Goal: Navigation & Orientation: Find specific page/section

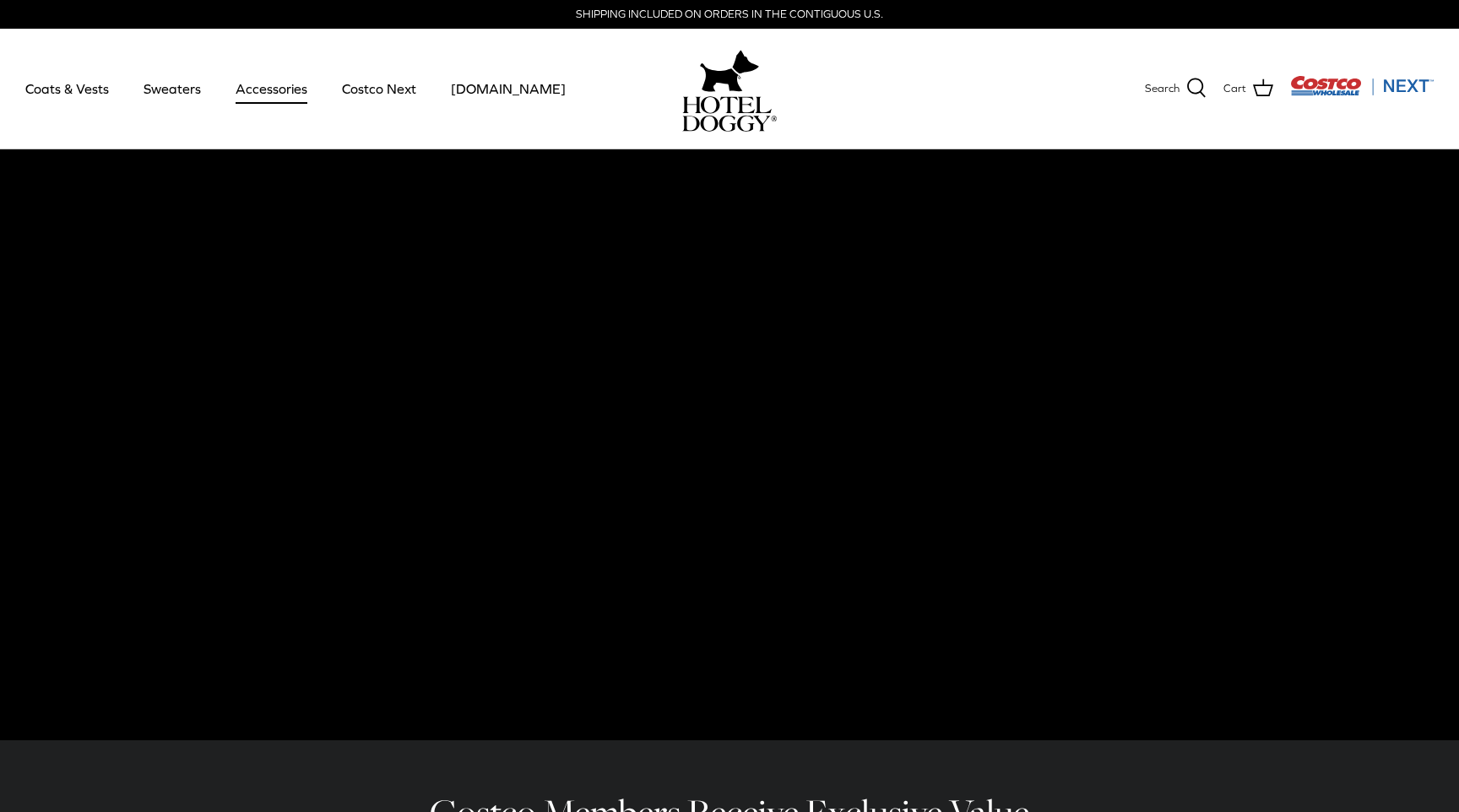
click at [259, 93] on link "Accessories" at bounding box center [271, 88] width 102 height 58
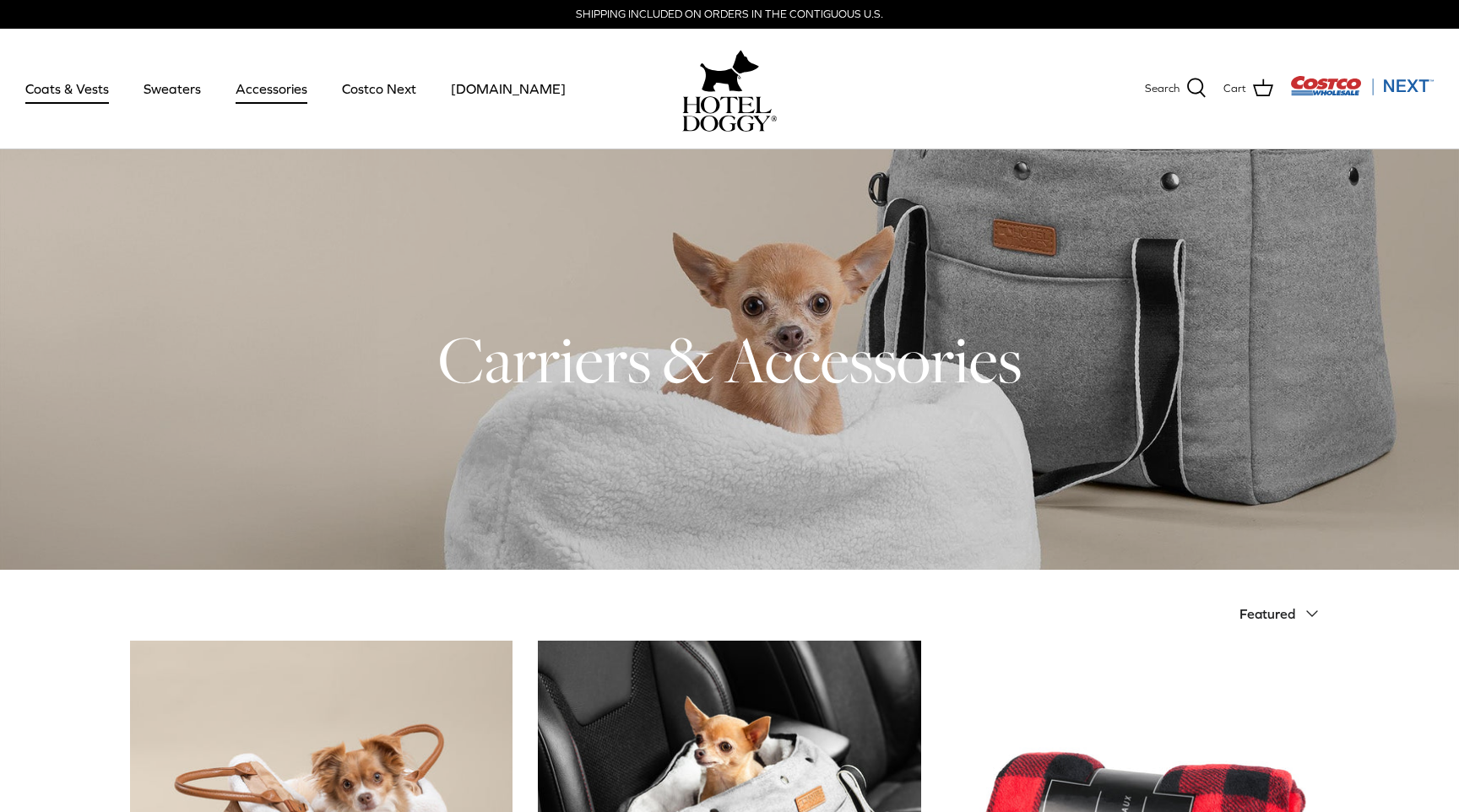
click at [81, 95] on link "Coats & Vests" at bounding box center [67, 88] width 114 height 58
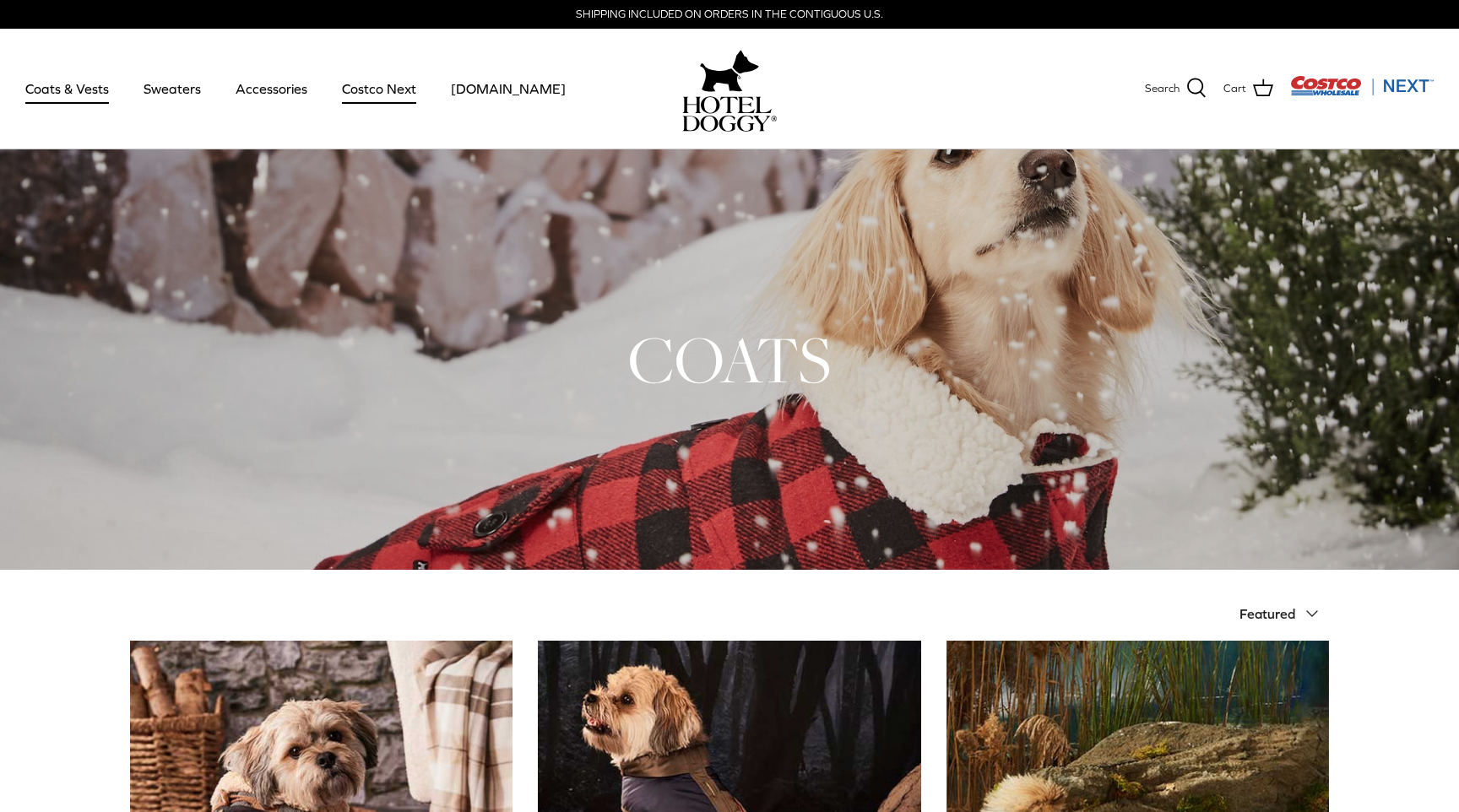
click at [393, 84] on link "Costco Next" at bounding box center [379, 88] width 105 height 58
